Goal: Task Accomplishment & Management: Complete application form

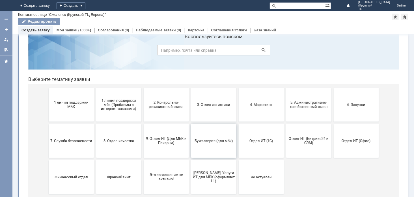
scroll to position [31, 0]
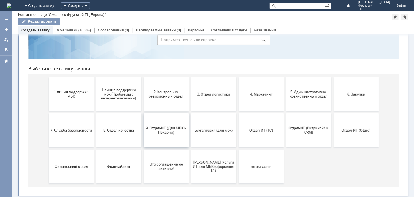
click at [156, 135] on button "9. Отдел-ИТ (Для МБК и Пекарни)" at bounding box center [165, 130] width 45 height 34
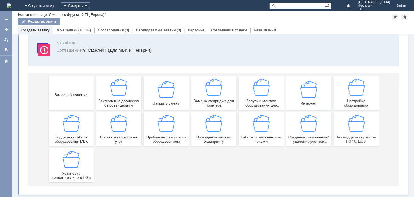
scroll to position [33, 0]
click at [307, 135] on span "Создание /изменение/удаление учетной записи пользователя МБК" at bounding box center [308, 139] width 42 height 8
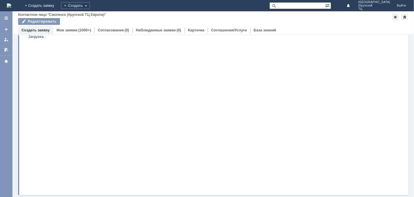
scroll to position [0, 0]
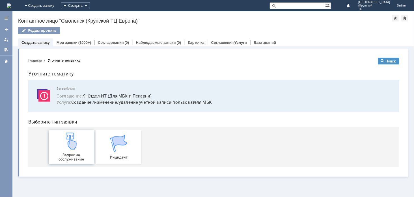
click at [70, 153] on span "Запрос на обслуживание" at bounding box center [71, 157] width 42 height 8
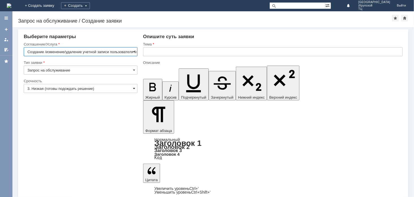
click at [133, 89] on span at bounding box center [134, 88] width 2 height 5
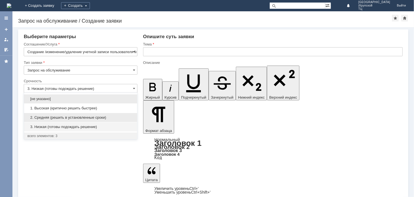
click at [76, 119] on span "2. Средняя (решить в установленные сроки)" at bounding box center [80, 117] width 106 height 5
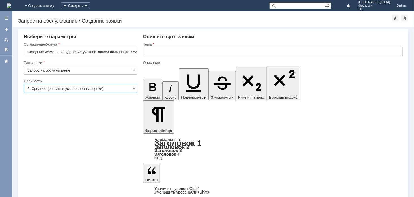
type input "2. Средняя (решить в установленные сроки)"
click at [155, 54] on input "text" at bounding box center [272, 51] width 259 height 9
type input "d"
type input "доступ"
